Goal: Navigation & Orientation: Go to known website

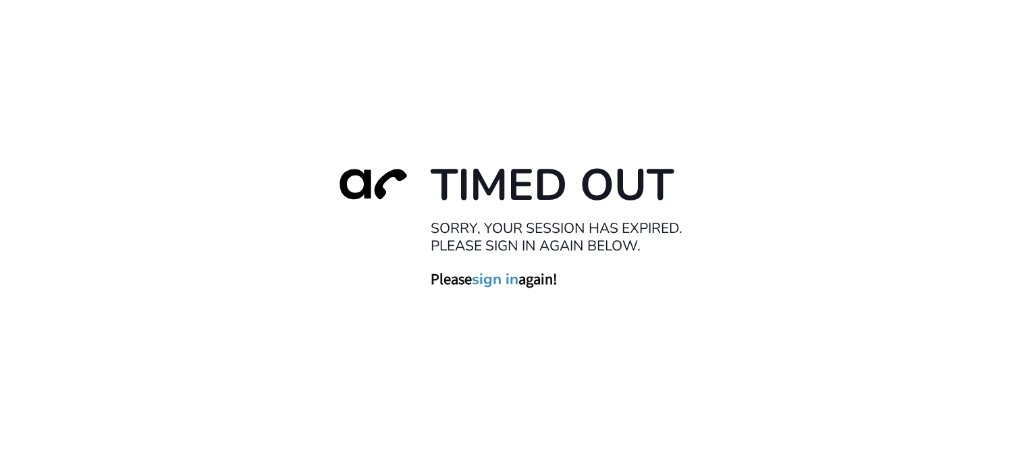
click at [507, 85] on div "Timed Out Sorry, your session has expired. Please sign in again below. Please s…" at bounding box center [512, 227] width 1024 height 455
click at [608, 360] on div "Timed Out Sorry, your session has expired. Please sign in again below. Please s…" at bounding box center [512, 227] width 1024 height 455
click at [671, 357] on div "Timed Out Sorry, your session has expired. Please sign in again below. Please s…" at bounding box center [512, 227] width 1024 height 455
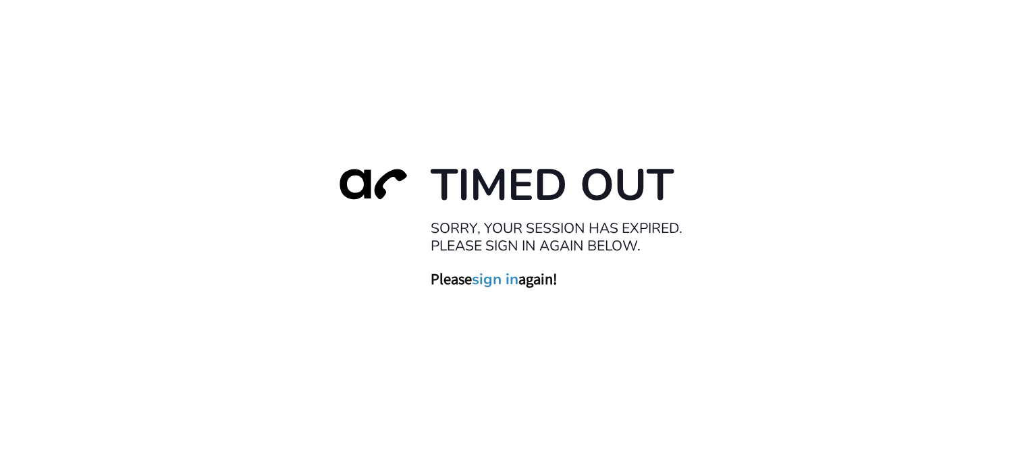
click at [556, 388] on div "Timed Out Sorry, your session has expired. Please sign in again below. Please s…" at bounding box center [512, 227] width 1024 height 455
click at [775, 365] on div "Timed Out Sorry, your session has expired. Please sign in again below. Please s…" at bounding box center [512, 227] width 1024 height 455
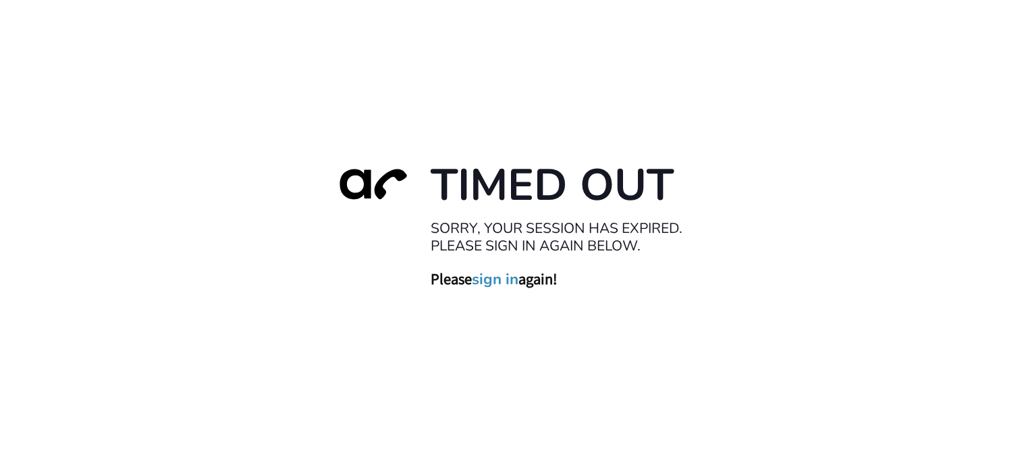
click at [488, 317] on div "Timed Out Sorry, your session has expired. Please sign in again below. Please s…" at bounding box center [512, 227] width 1024 height 455
click at [473, 345] on div "Timed Out Sorry, your session has expired. Please sign in again below. Please s…" at bounding box center [512, 227] width 1024 height 455
click at [442, 325] on div "Timed Out Sorry, your session has expired. Please sign in again below. Please s…" at bounding box center [512, 227] width 1024 height 455
